Goal: Task Accomplishment & Management: Manage account settings

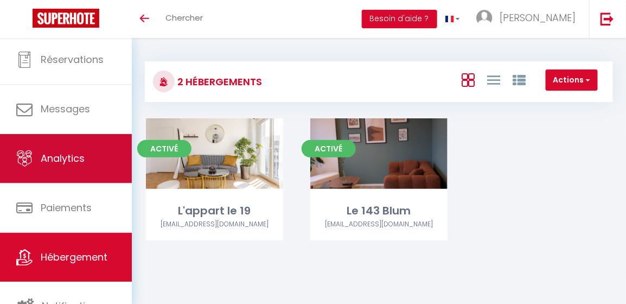
click at [84, 161] on span "Analytics" at bounding box center [63, 158] width 44 height 14
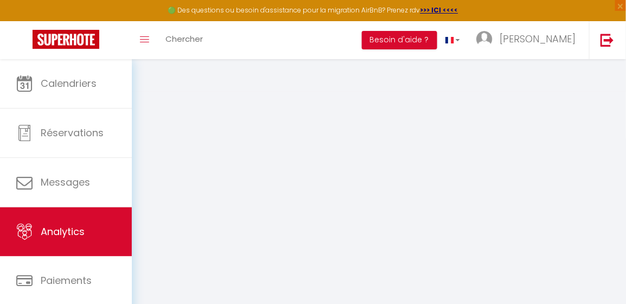
select select "2025"
select select "10"
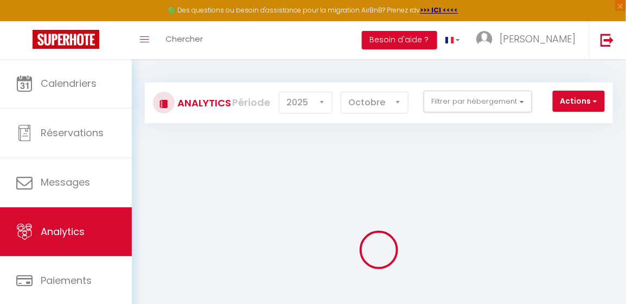
checkbox input "false"
checkbox 19 "false"
checkbox Blum "false"
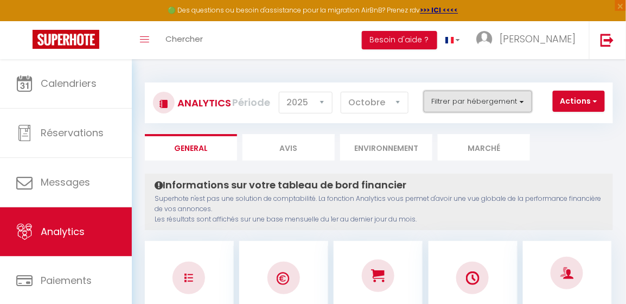
click at [478, 99] on button "Filtrer par hébergement" at bounding box center [478, 102] width 109 height 22
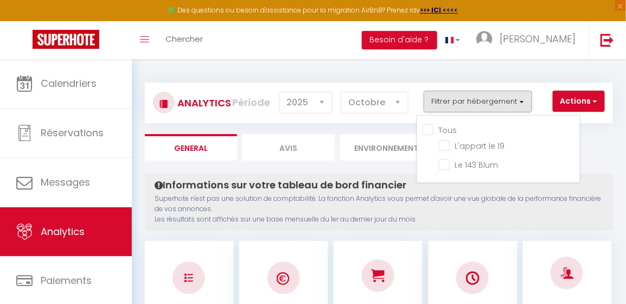
click at [429, 128] on input "Tous" at bounding box center [501, 129] width 157 height 11
checkbox input "true"
checkbox 19 "true"
checkbox Blum "true"
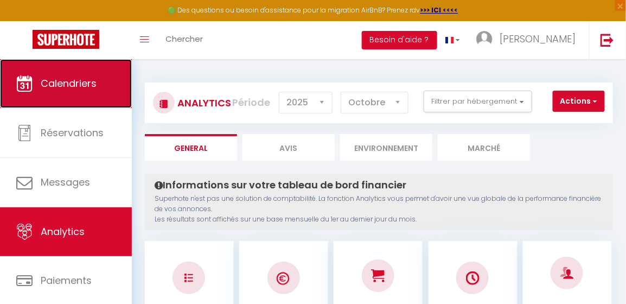
click at [71, 93] on link "Calendriers" at bounding box center [66, 83] width 132 height 49
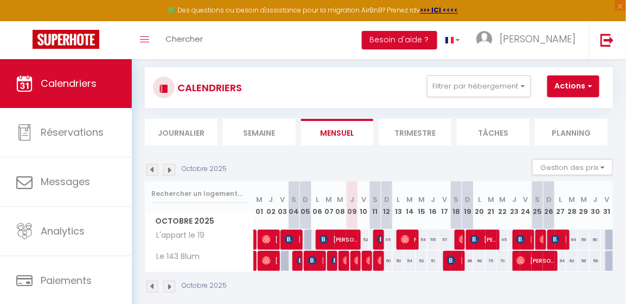
scroll to position [16, 0]
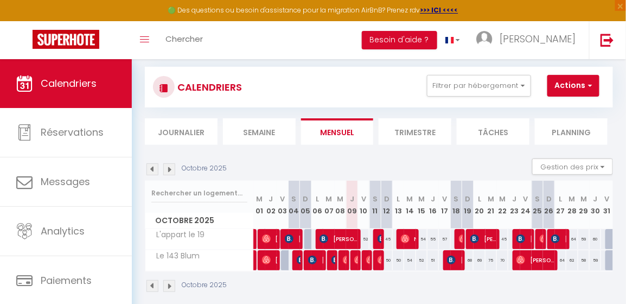
click at [606, 240] on div at bounding box center [612, 239] width 12 height 21
type input "75"
type input "Ven 31 Octobre 2025"
type input "[PERSON_NAME] 01 Novembre 2025"
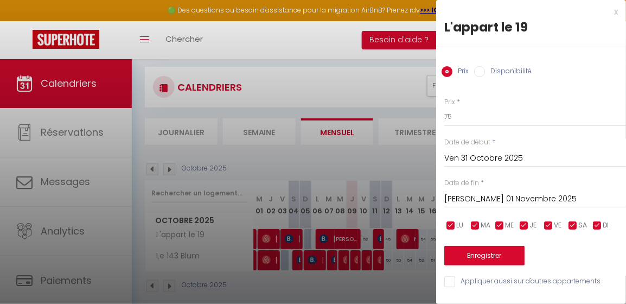
click at [482, 71] on input "Disponibilité" at bounding box center [479, 71] width 11 height 11
radio input "true"
radio input "false"
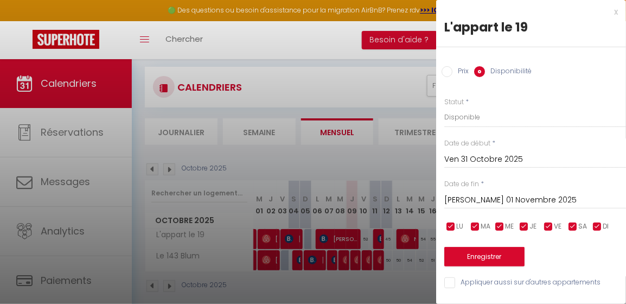
click at [387, 67] on div at bounding box center [313, 152] width 626 height 304
select select
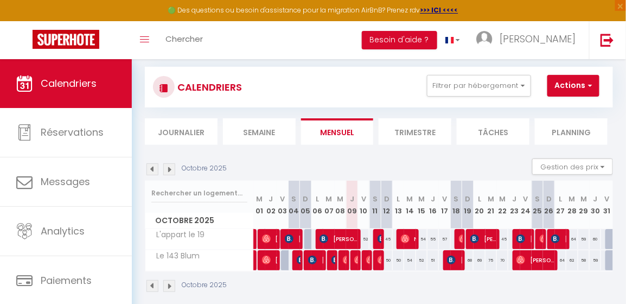
click at [606, 237] on div at bounding box center [612, 239] width 12 height 21
select select "1"
type input "Ven 31 Octobre 2025"
type input "[PERSON_NAME] 01 Novembre 2025"
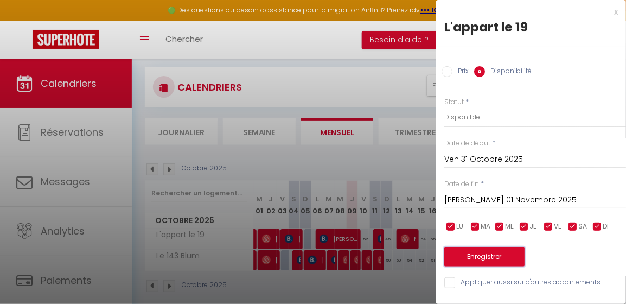
click at [486, 260] on button "Enregistrer" at bounding box center [484, 257] width 80 height 20
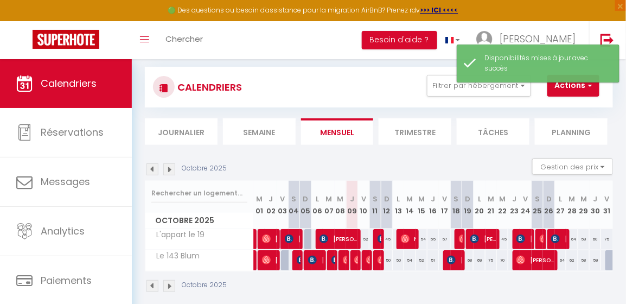
click at [606, 255] on div at bounding box center [612, 260] width 12 height 21
select select "1"
type input "Ven 31 Octobre 2025"
type input "[PERSON_NAME] 01 Novembre 2025"
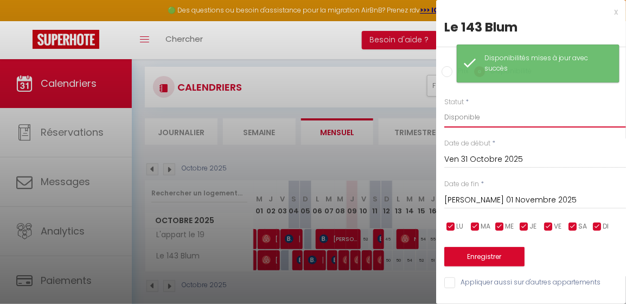
click at [495, 115] on select "Disponible Indisponible" at bounding box center [535, 117] width 182 height 21
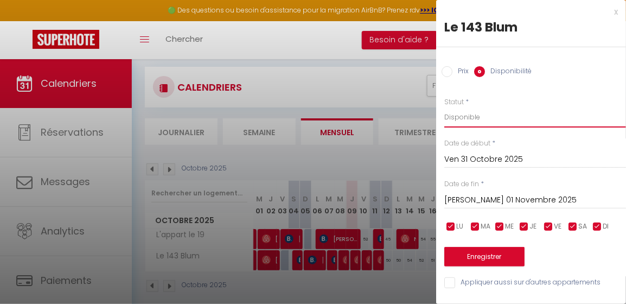
click at [444, 107] on select "Disponible Indisponible" at bounding box center [535, 117] width 182 height 21
click at [492, 255] on button "Enregistrer" at bounding box center [484, 257] width 80 height 20
